Goal: Task Accomplishment & Management: Complete application form

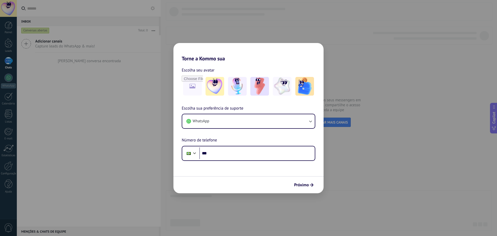
click at [316, 26] on div "Torne a Kommo sua Escolha seu avatar Escolha sua preferência de suporte WhatsAp…" at bounding box center [248, 118] width 497 height 236
click at [231, 28] on div "Torne a Kommo sua Escolha seu avatar Escolha sua preferência de suporte WhatsAp…" at bounding box center [248, 118] width 497 height 236
click at [301, 185] on span "Próximo" at bounding box center [301, 185] width 15 height 4
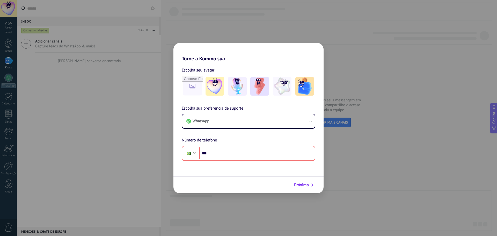
click at [307, 183] on span "Próximo" at bounding box center [301, 185] width 15 height 4
click at [307, 185] on span "Próximo" at bounding box center [301, 185] width 15 height 4
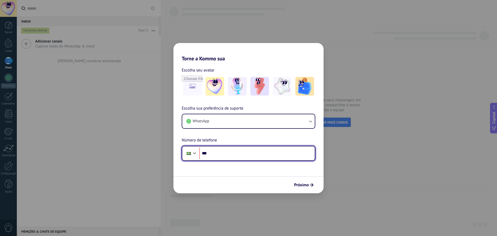
click at [225, 156] on input "***" at bounding box center [256, 153] width 115 height 12
click at [219, 38] on div "Torne a Kommo sua Escolha seu avatar Escolha sua preferência de suporte WhatsAp…" at bounding box center [248, 118] width 497 height 236
click at [179, 54] on h2 "Torne a Kommo sua" at bounding box center [248, 52] width 150 height 19
click at [132, 65] on div "Torne a Kommo sua Escolha seu avatar Escolha sua preferência de suporte WhatsAp…" at bounding box center [248, 118] width 497 height 236
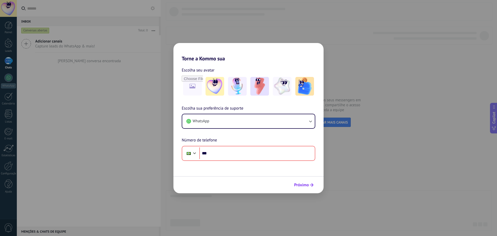
click at [313, 187] on button "Próximo" at bounding box center [304, 184] width 24 height 9
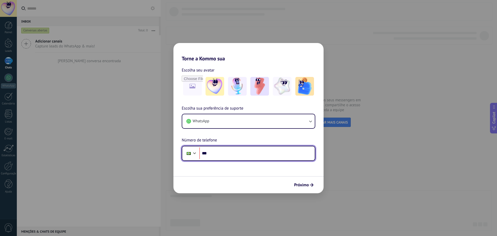
click at [225, 151] on input "***" at bounding box center [256, 153] width 115 height 12
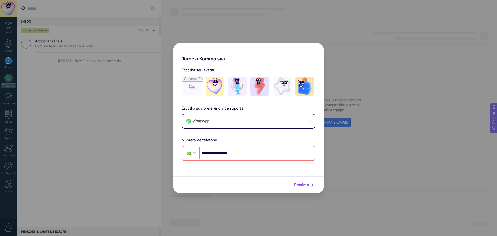
click at [298, 184] on span "Próximo" at bounding box center [301, 185] width 15 height 4
click at [301, 182] on button "Próximo" at bounding box center [304, 184] width 24 height 9
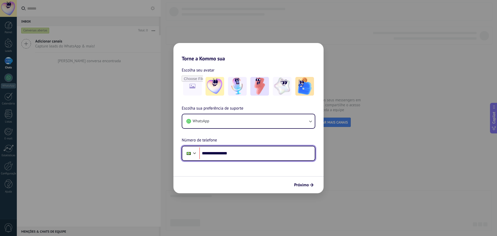
click at [216, 152] on input "**********" at bounding box center [256, 153] width 115 height 12
click at [215, 152] on input "**********" at bounding box center [256, 153] width 115 height 12
click at [212, 153] on input "**********" at bounding box center [256, 153] width 115 height 12
click at [211, 153] on input "**********" at bounding box center [256, 153] width 115 height 12
type input "**********"
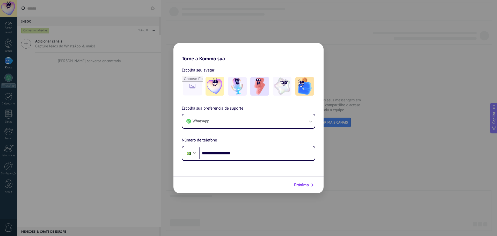
click at [303, 184] on span "Próximo" at bounding box center [301, 185] width 15 height 4
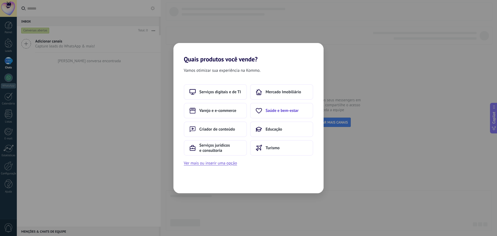
click at [302, 112] on button "Saúde e bem-estar" at bounding box center [281, 111] width 63 height 16
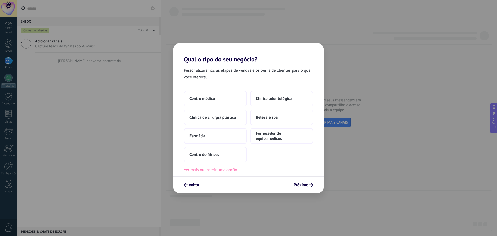
click at [230, 170] on button "Ver mais ou inserir uma opção" at bounding box center [210, 169] width 53 height 7
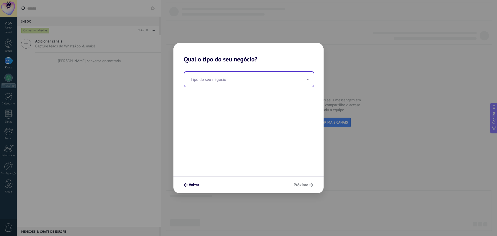
click at [235, 74] on input "text" at bounding box center [248, 79] width 129 height 15
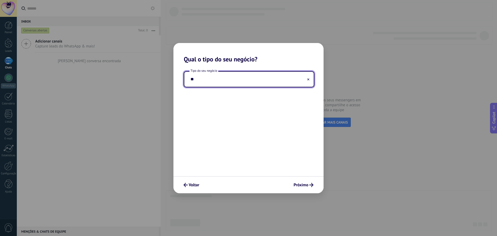
type input "*"
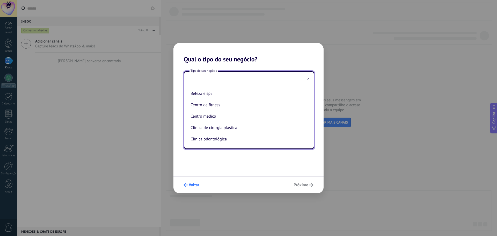
click at [193, 186] on span "Voltar" at bounding box center [194, 185] width 11 height 4
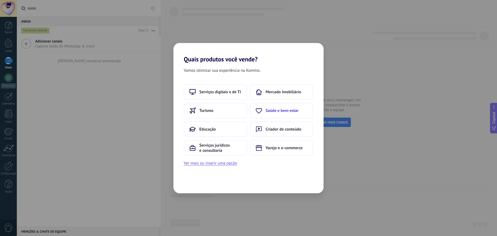
click at [279, 113] on span "Saúde e bem-estar" at bounding box center [282, 110] width 33 height 5
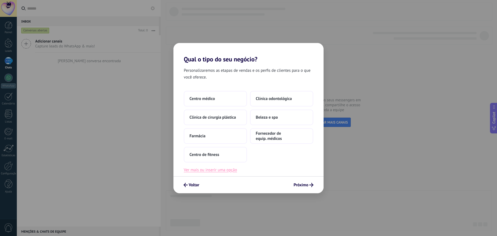
click at [222, 170] on button "Ver mais ou inserir uma opção" at bounding box center [210, 169] width 53 height 7
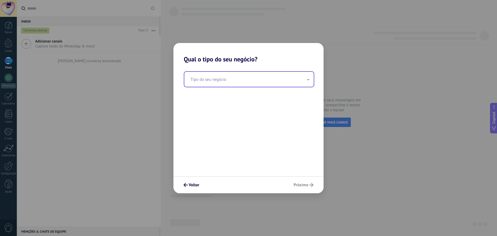
click at [214, 83] on input "text" at bounding box center [248, 79] width 129 height 15
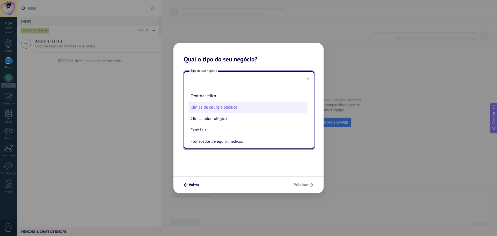
scroll to position [23, 0]
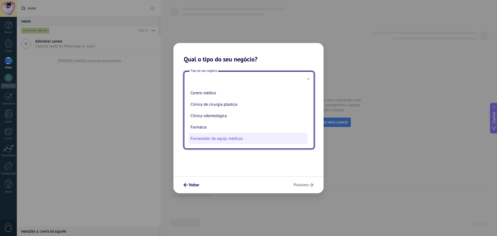
click at [235, 139] on li "Fornecedor de equip. médicos" at bounding box center [248, 138] width 119 height 11
type input "**********"
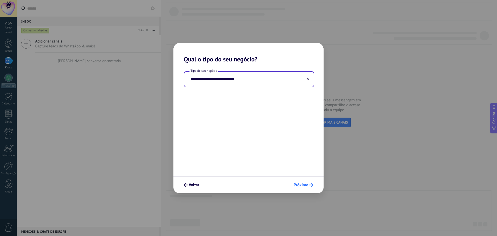
click at [303, 183] on span "Próximo" at bounding box center [301, 185] width 15 height 4
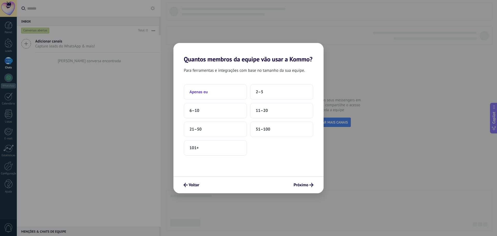
click at [233, 92] on button "Apenas eu" at bounding box center [215, 92] width 63 height 16
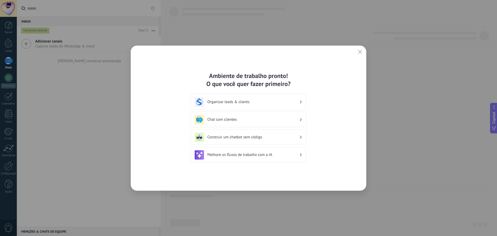
click at [257, 104] on h3 "Organizar leads & clients" at bounding box center [253, 101] width 92 height 5
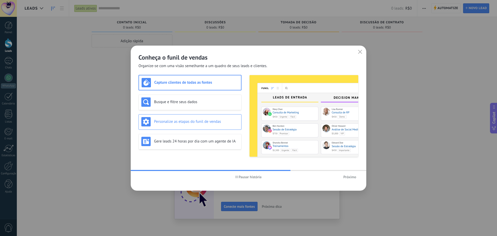
click at [212, 122] on h3 "Personalize as etapas do funil de vendas" at bounding box center [196, 121] width 85 height 5
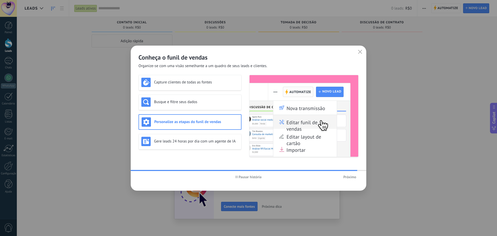
click at [352, 177] on span "Próximo" at bounding box center [349, 177] width 13 height 4
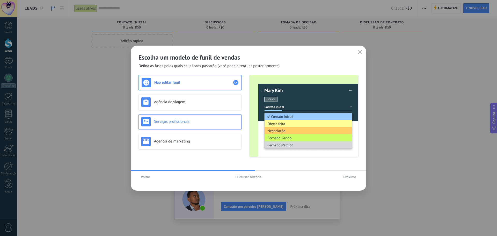
click at [194, 121] on h3 "Serviços profissionais" at bounding box center [196, 121] width 85 height 5
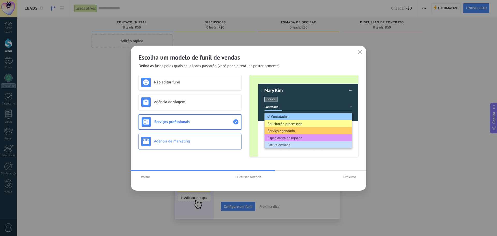
click at [191, 139] on h3 "Agência de marketing" at bounding box center [196, 141] width 85 height 5
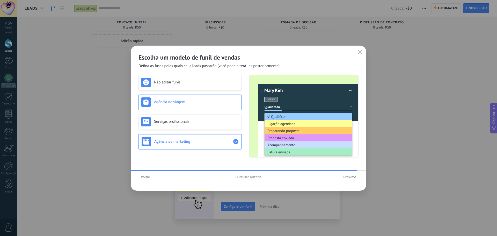
click at [189, 106] on div "Agência de viagem" at bounding box center [189, 101] width 97 height 9
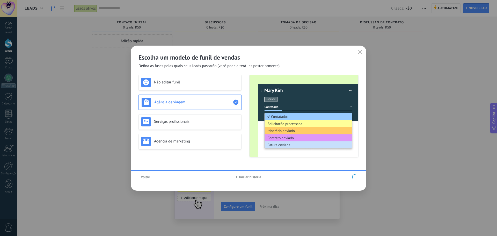
click at [187, 120] on div "Não editar funil Agência de viagem Serviços profissionais Agência de marketing" at bounding box center [190, 116] width 103 height 82
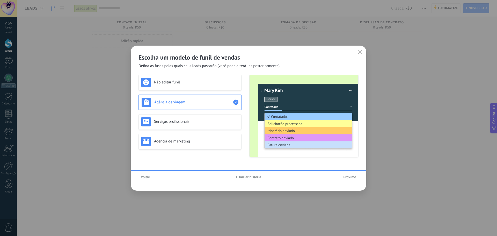
click at [181, 126] on div "Não editar funil Agência de viagem Serviços profissionais Agência de marketing" at bounding box center [190, 116] width 103 height 82
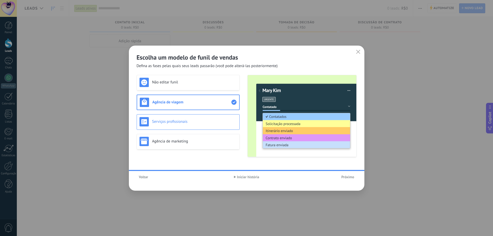
click at [180, 121] on h3 "Serviços profissionais" at bounding box center [194, 121] width 85 height 5
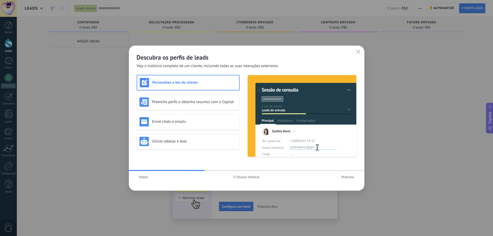
click at [141, 178] on span "Voltar" at bounding box center [143, 177] width 9 height 4
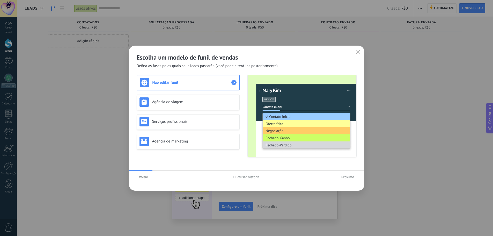
click at [348, 177] on span "Próximo" at bounding box center [348, 177] width 13 height 4
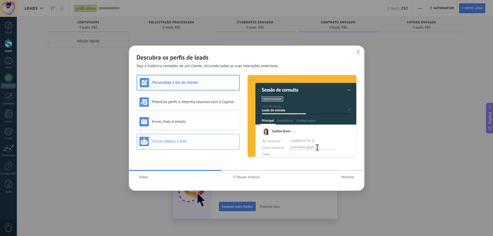
click at [206, 146] on div "Utilize tabelas e bots" at bounding box center [188, 142] width 103 height 16
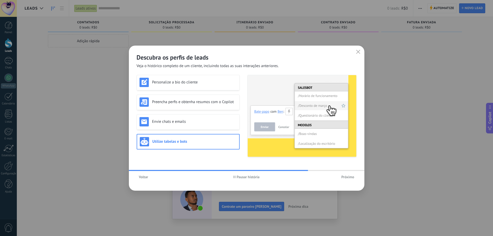
click at [143, 176] on span "Voltar" at bounding box center [143, 177] width 9 height 4
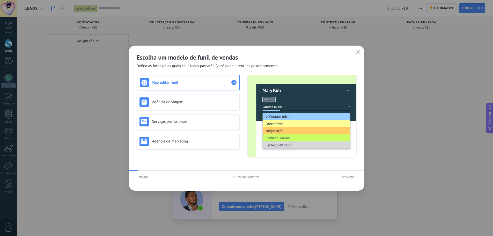
click at [242, 177] on span "Pausar história" at bounding box center [248, 177] width 23 height 4
click at [359, 53] on use "button" at bounding box center [358, 52] width 4 height 4
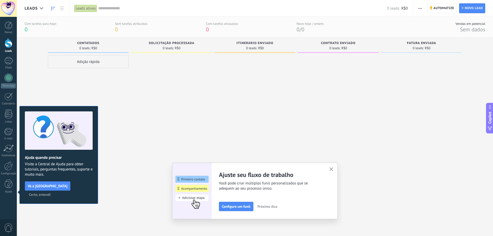
click at [51, 193] on span "Certo, entendi" at bounding box center [40, 195] width 22 height 4
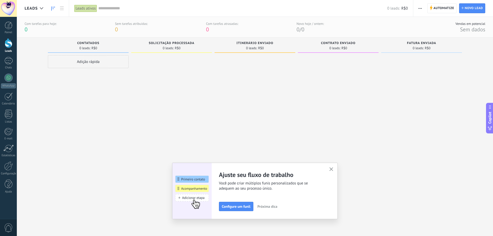
click at [332, 169] on icon "button" at bounding box center [332, 169] width 4 height 4
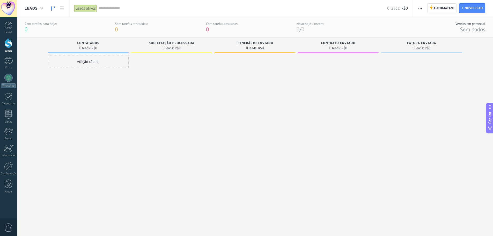
click at [347, 43] on span "Contrato enviado" at bounding box center [338, 43] width 34 height 4
click at [43, 7] on div at bounding box center [41, 8] width 9 height 10
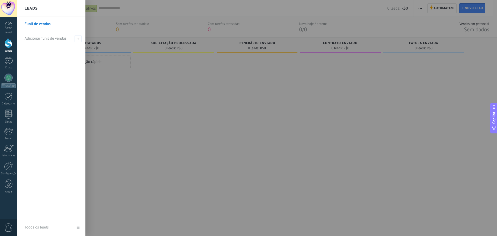
click at [45, 11] on div "Leads" at bounding box center [51, 8] width 69 height 17
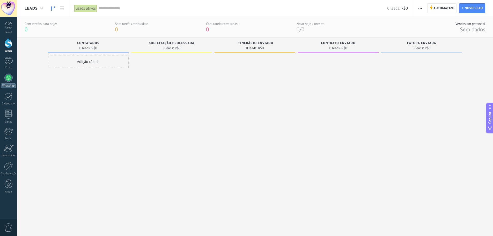
click at [8, 77] on div at bounding box center [8, 78] width 8 height 8
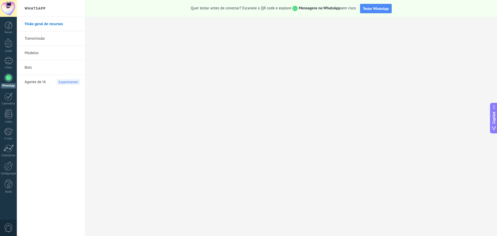
click at [41, 38] on link "Transmissão" at bounding box center [52, 38] width 55 height 15
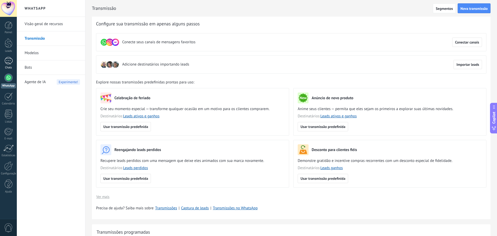
click at [10, 60] on div at bounding box center [8, 61] width 8 height 8
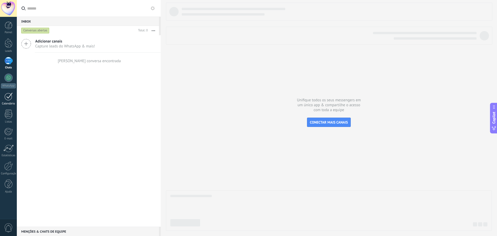
click at [9, 103] on div "Calendário" at bounding box center [8, 103] width 15 height 3
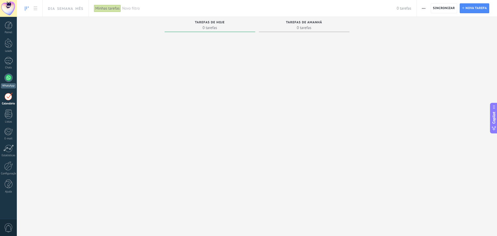
click at [11, 77] on div at bounding box center [8, 78] width 8 height 8
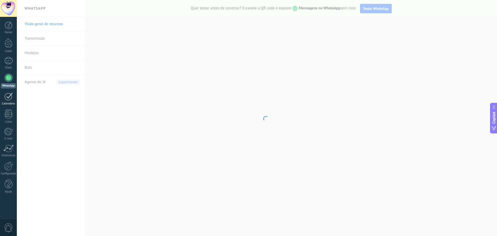
click at [10, 101] on link "Calendário" at bounding box center [8, 98] width 17 height 13
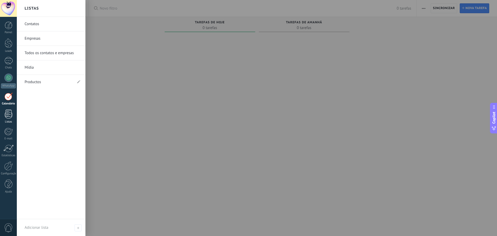
click at [8, 113] on div at bounding box center [9, 114] width 8 height 9
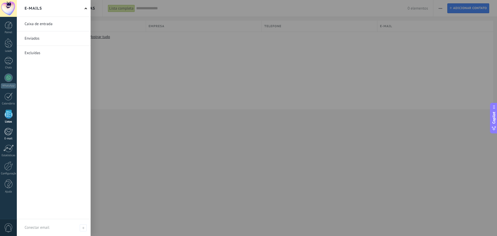
click at [11, 134] on div at bounding box center [8, 132] width 9 height 8
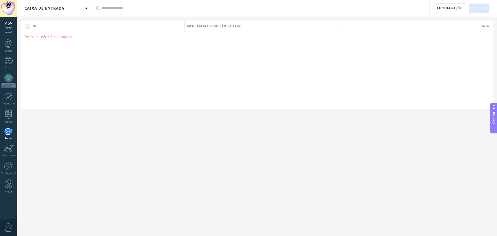
click at [9, 23] on div at bounding box center [9, 25] width 8 height 8
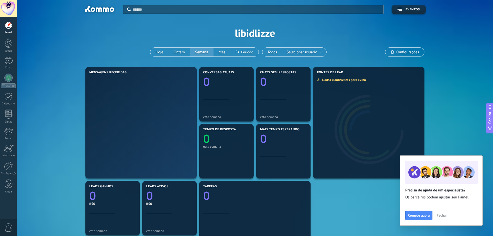
click at [440, 215] on span "Fechar" at bounding box center [442, 215] width 10 height 4
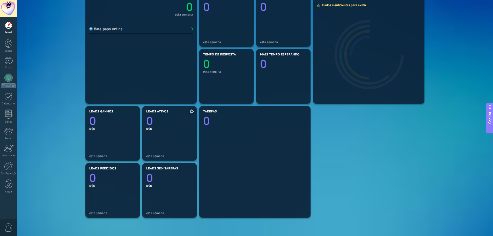
scroll to position [78, 0]
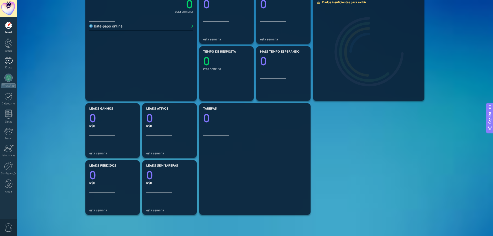
click at [9, 59] on div at bounding box center [8, 61] width 8 height 8
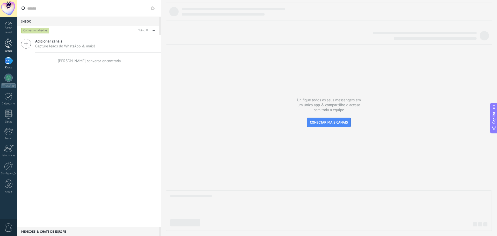
click at [8, 47] on div at bounding box center [9, 43] width 8 height 10
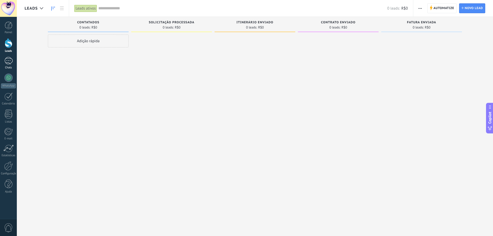
click at [10, 63] on div at bounding box center [8, 61] width 8 height 8
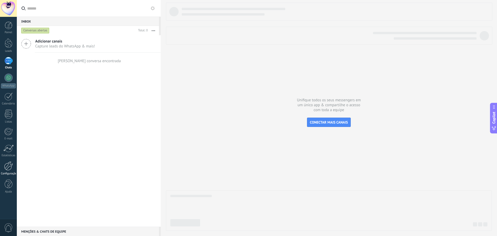
click at [8, 167] on div at bounding box center [8, 165] width 9 height 9
click at [11, 27] on div at bounding box center [9, 25] width 8 height 8
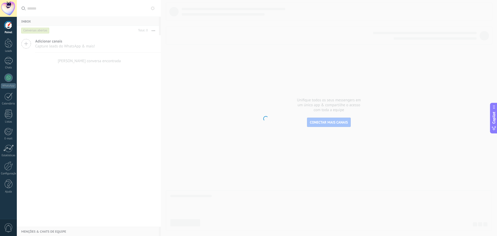
click at [10, 167] on div at bounding box center [8, 165] width 9 height 9
